Goal: Task Accomplishment & Management: Use online tool/utility

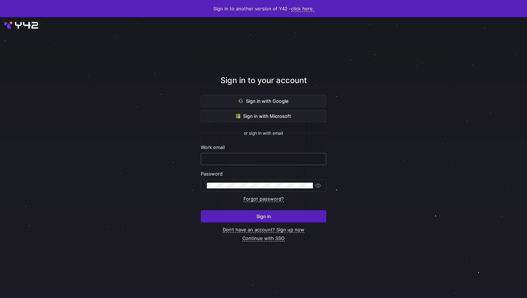
click at [271, 161] on input "text" at bounding box center [263, 159] width 113 height 6
type input "[PERSON_NAME][EMAIL_ADDRESS][DOMAIN_NAME]"
click at [223, 180] on div at bounding box center [260, 185] width 106 height 11
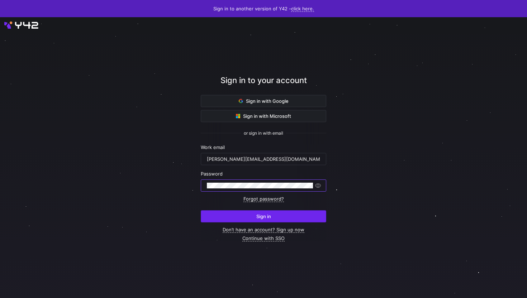
click at [233, 215] on span "submit" at bounding box center [263, 216] width 125 height 11
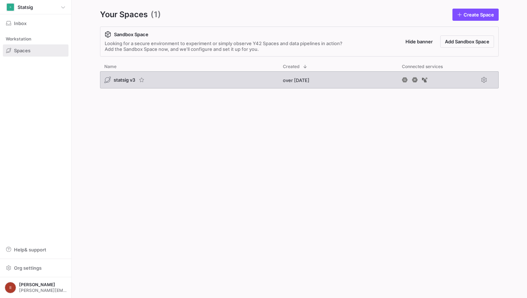
click at [121, 81] on span "statsig v3" at bounding box center [125, 80] width 22 height 6
